Goal: Task Accomplishment & Management: Use online tool/utility

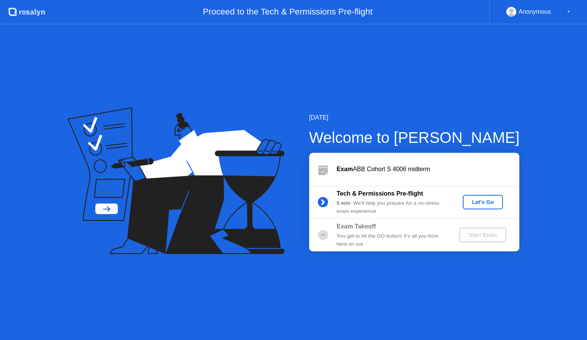
click at [482, 208] on button "Let's Go" at bounding box center [483, 202] width 40 height 15
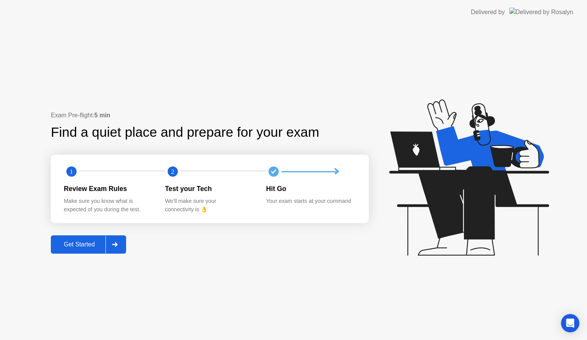
click at [94, 243] on div "Get Started" at bounding box center [79, 244] width 52 height 7
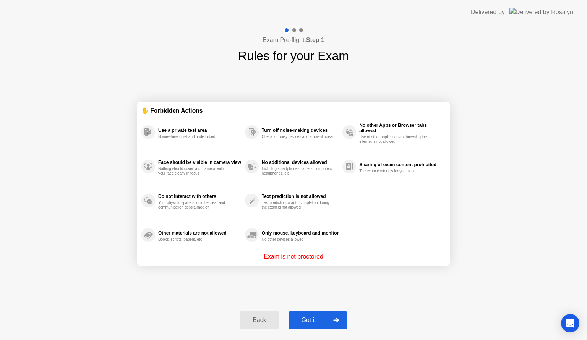
click at [310, 315] on button "Got it" at bounding box center [317, 320] width 59 height 18
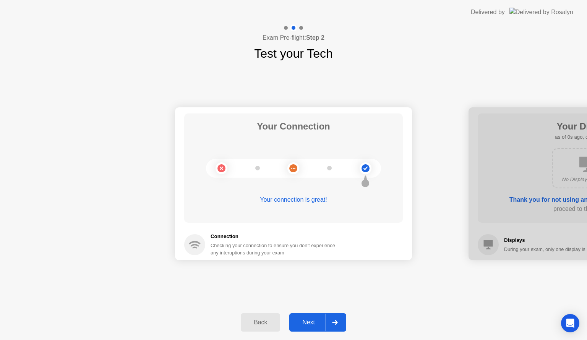
click at [314, 315] on button "Next" at bounding box center [317, 322] width 57 height 18
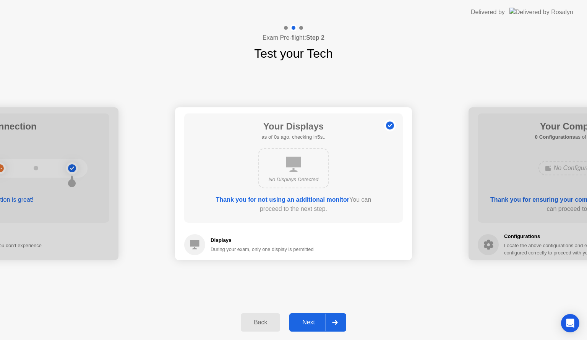
click at [314, 315] on button "Next" at bounding box center [317, 322] width 57 height 18
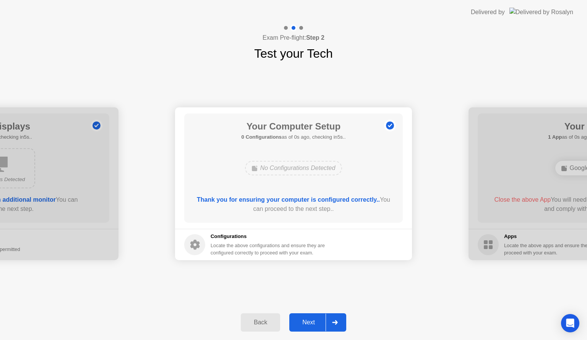
click at [314, 315] on button "Next" at bounding box center [317, 322] width 57 height 18
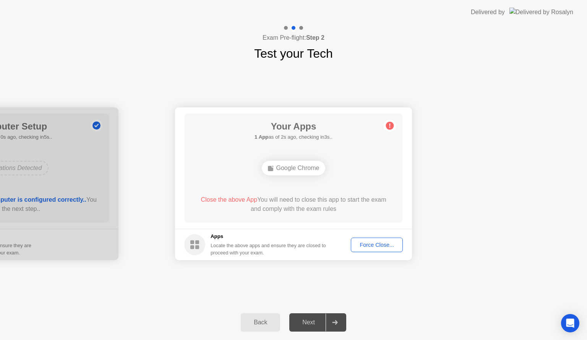
click at [386, 245] on div "Force Close..." at bounding box center [376, 245] width 47 height 6
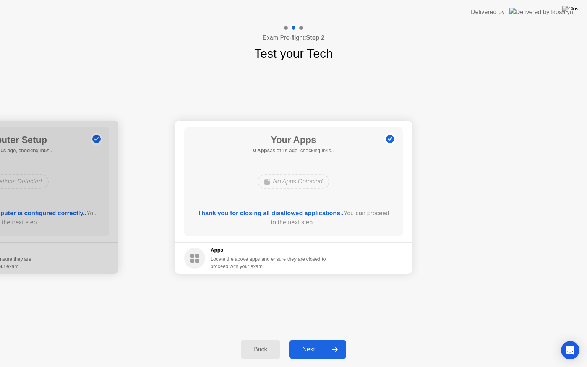
click at [306, 340] on div "Next" at bounding box center [309, 349] width 34 height 7
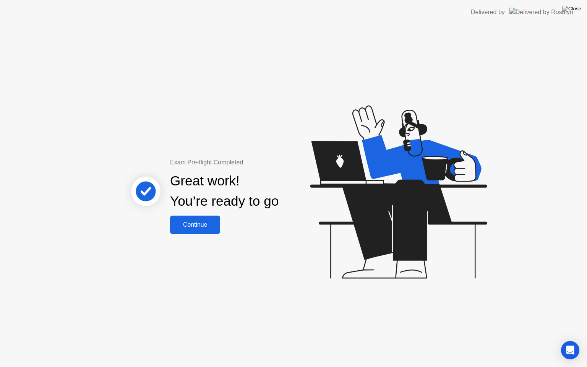
click at [206, 221] on div "Continue" at bounding box center [194, 224] width 45 height 7
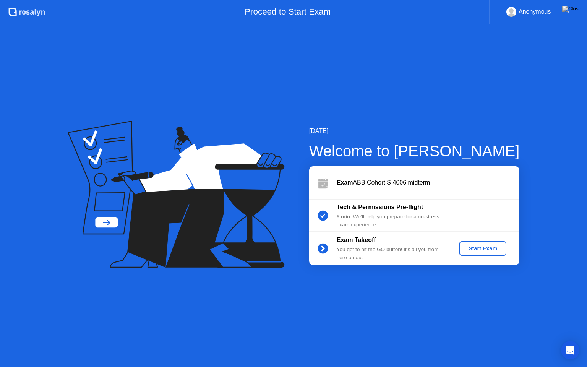
click at [465, 246] on div "Start Exam" at bounding box center [482, 248] width 41 height 6
